Goal: Information Seeking & Learning: Learn about a topic

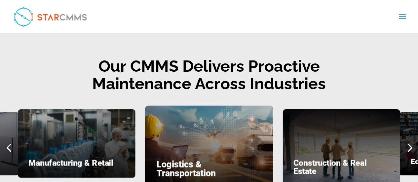
scroll to position [859, 0]
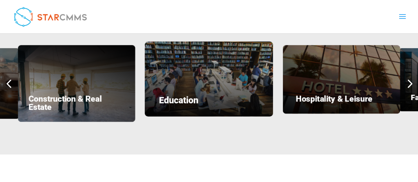
click at [409, 75] on div "Next slide" at bounding box center [410, 84] width 18 height 18
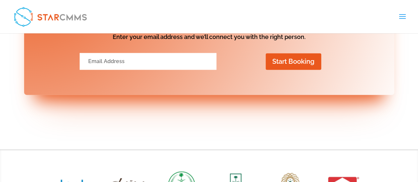
scroll to position [2905, 0]
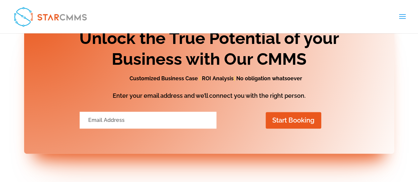
click at [399, 18] on span at bounding box center [402, 21] width 11 height 19
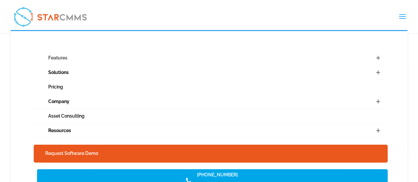
click at [109, 56] on link "Features" at bounding box center [209, 58] width 358 height 15
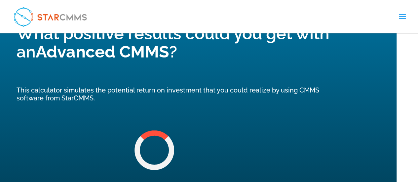
scroll to position [1947, 0]
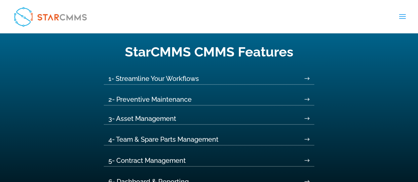
scroll to position [231, 0]
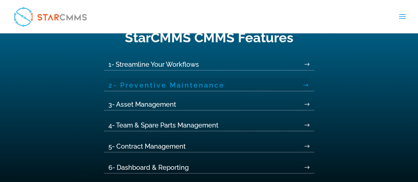
click at [175, 89] on link "2- Preventive Maintenance" at bounding box center [209, 84] width 202 height 13
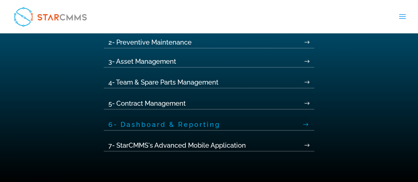
scroll to position [264, 0]
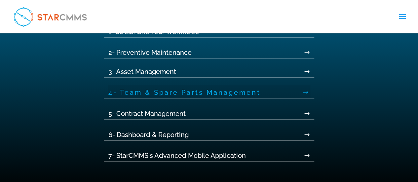
click at [190, 92] on link "4- Team & Spare Parts Management" at bounding box center [209, 91] width 202 height 13
